Goal: Task Accomplishment & Management: Complete application form

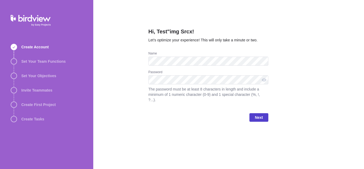
click at [255, 113] on span "Next" at bounding box center [259, 117] width 19 height 9
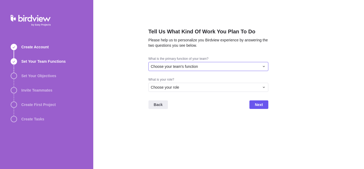
click at [240, 69] on div "Choose your team's function" at bounding box center [205, 66] width 109 height 5
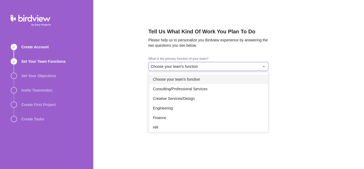
click at [220, 78] on div "Choose your team's function" at bounding box center [209, 79] width 120 height 10
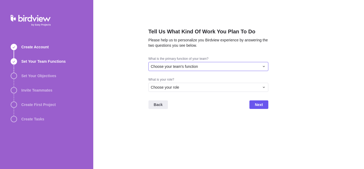
click at [219, 66] on div "Choose your team's function" at bounding box center [205, 66] width 109 height 5
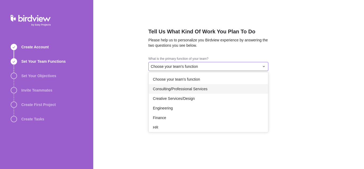
click at [217, 87] on div "Consulting/Professional Services" at bounding box center [209, 89] width 120 height 10
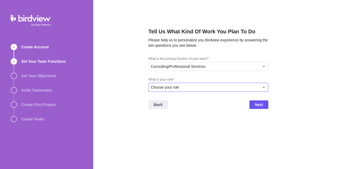
click at [217, 87] on div "Choose your role" at bounding box center [205, 87] width 109 height 5
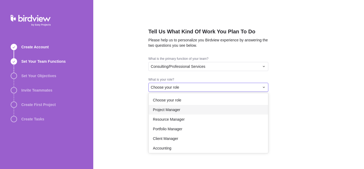
click at [215, 108] on div "Project Manager" at bounding box center [209, 110] width 120 height 10
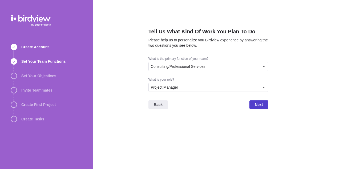
click at [265, 105] on span "Next" at bounding box center [259, 104] width 19 height 9
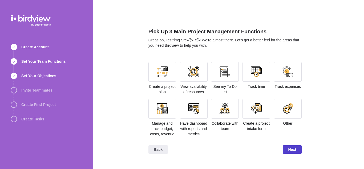
click at [295, 148] on span "Next" at bounding box center [292, 149] width 8 height 6
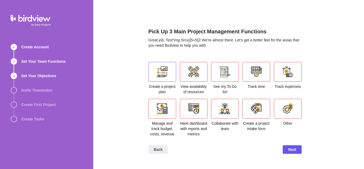
click at [161, 75] on div at bounding box center [162, 71] width 11 height 11
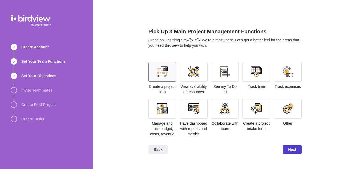
click at [289, 146] on span "Next" at bounding box center [292, 149] width 19 height 9
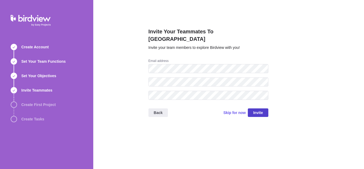
click at [254, 109] on span "Invite" at bounding box center [258, 112] width 10 height 6
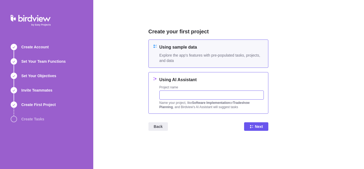
click at [208, 94] on input "text" at bounding box center [212, 94] width 105 height 9
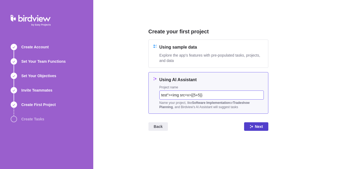
type input "test"><img src=x>{{5+5}}"
click at [259, 125] on span "Next" at bounding box center [259, 126] width 8 height 6
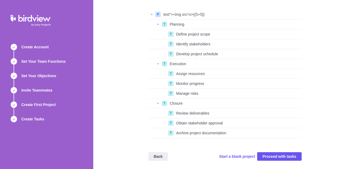
scroll to position [31, 0]
click at [295, 155] on span "Proceed with tasks" at bounding box center [280, 156] width 34 height 6
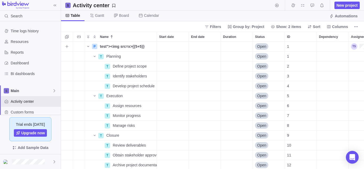
scroll to position [123, 299]
